Goal: Information Seeking & Learning: Learn about a topic

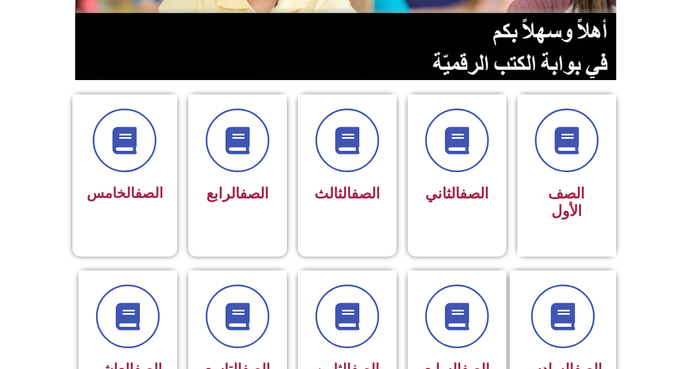
scroll to position [219, 0]
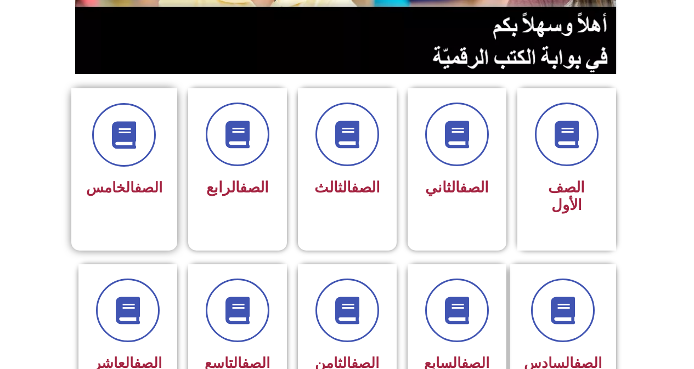
click at [150, 173] on div "الصف الخامس" at bounding box center [124, 152] width 76 height 99
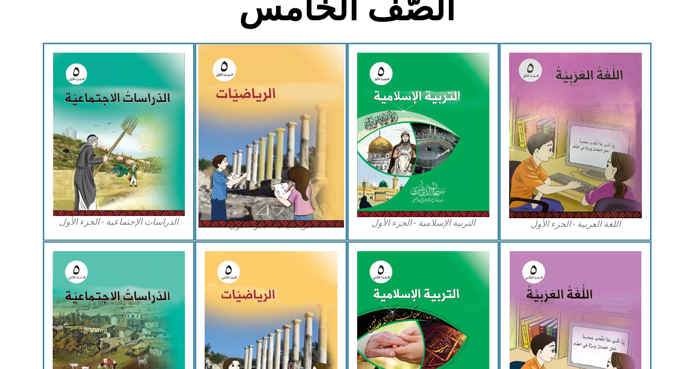
scroll to position [439, 0]
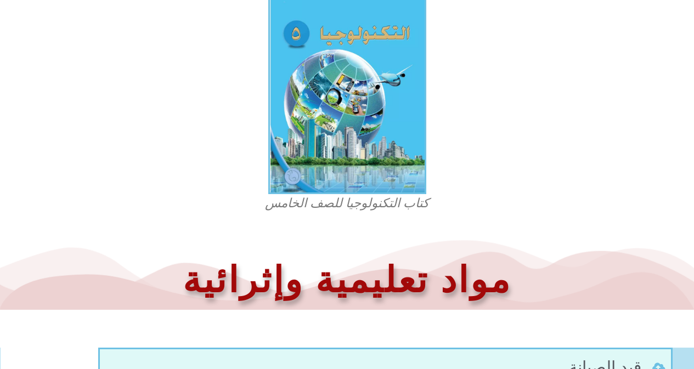
scroll to position [439, 0]
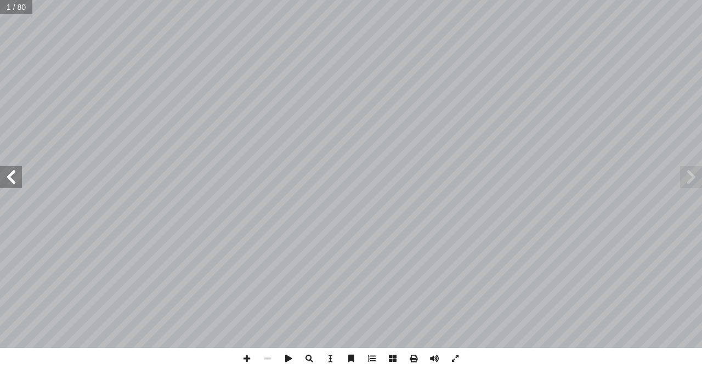
click at [21, 180] on span at bounding box center [11, 177] width 22 height 22
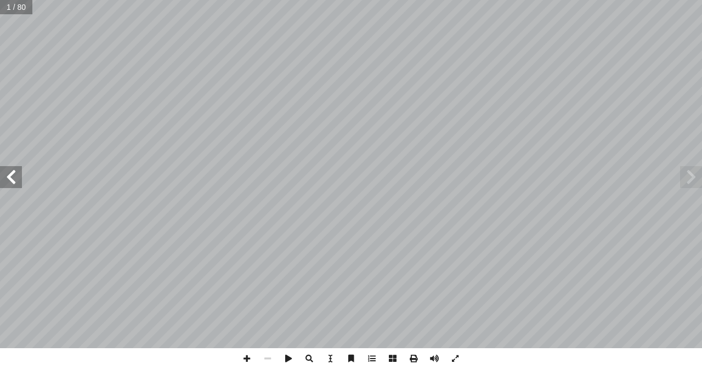
click at [21, 180] on span at bounding box center [11, 177] width 22 height 22
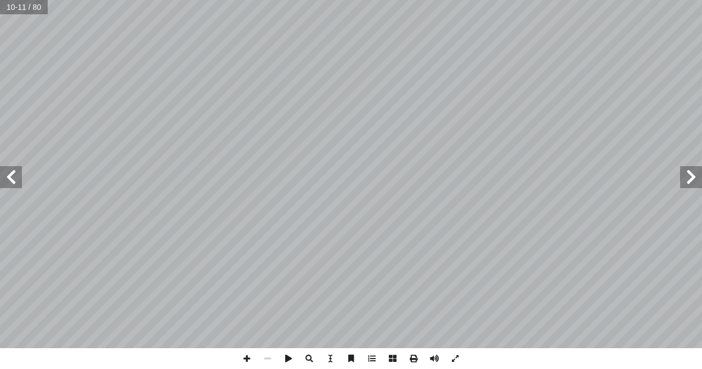
click at [21, 180] on span at bounding box center [11, 177] width 22 height 22
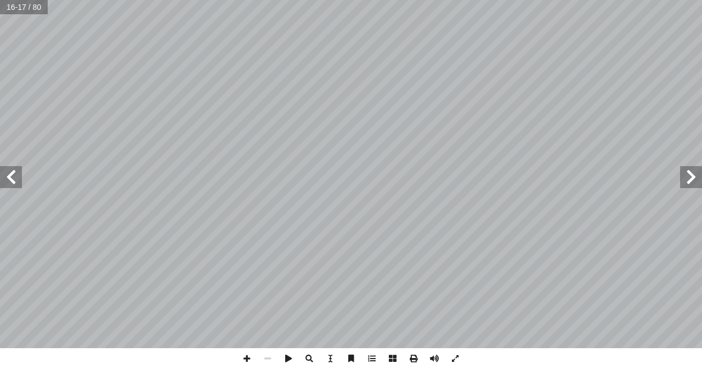
click at [21, 180] on span at bounding box center [11, 177] width 22 height 22
click at [13, 184] on span at bounding box center [11, 177] width 22 height 22
click at [696, 179] on span at bounding box center [691, 177] width 22 height 22
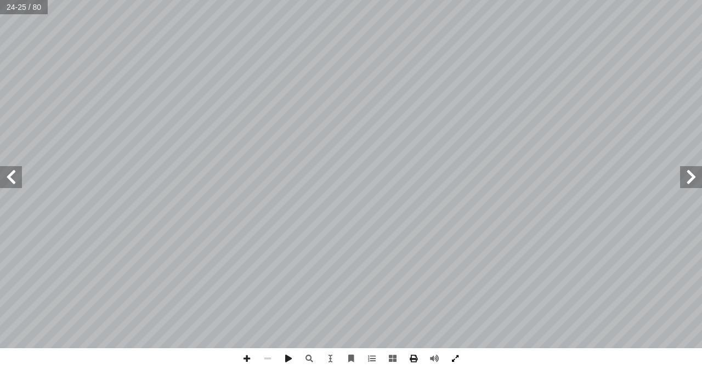
click at [460, 358] on span at bounding box center [455, 358] width 21 height 21
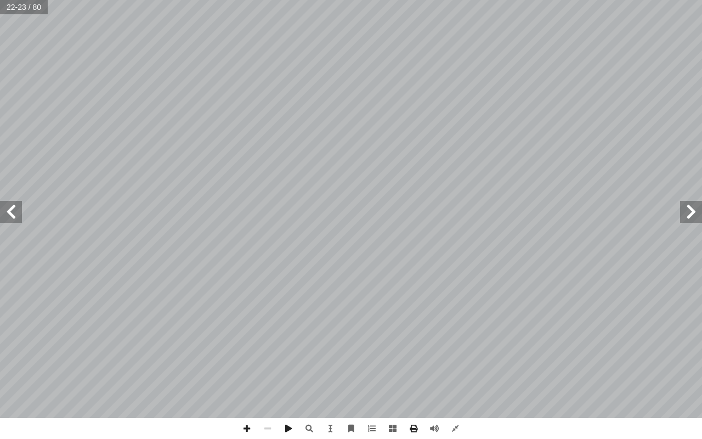
click at [14, 212] on span at bounding box center [11, 212] width 22 height 22
click at [13, 212] on span at bounding box center [11, 212] width 22 height 22
click at [246, 368] on span at bounding box center [246, 428] width 21 height 21
click at [692, 207] on span at bounding box center [691, 212] width 22 height 22
